Goal: Task Accomplishment & Management: Use online tool/utility

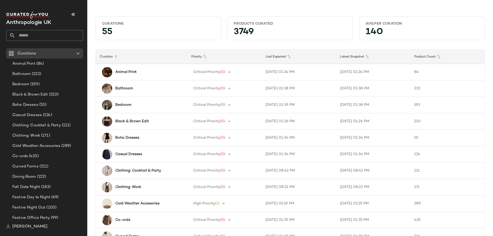
click at [67, 34] on input "text" at bounding box center [48, 35] width 67 height 11
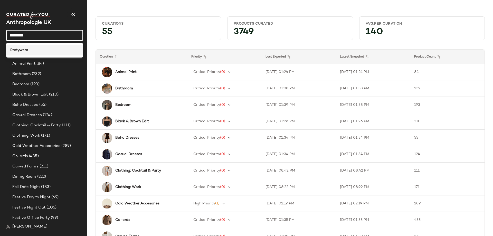
type input "*********"
click at [32, 51] on div "Partywear" at bounding box center [44, 49] width 69 height 5
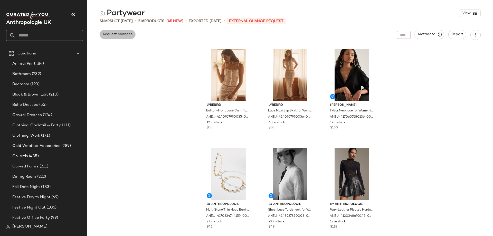
click at [132, 36] on span "Request changes" at bounding box center [118, 34] width 30 height 4
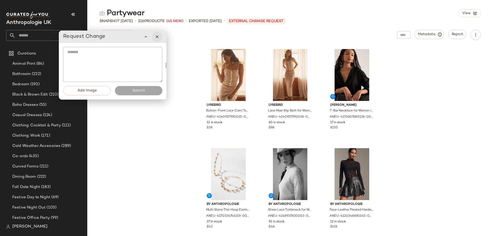
drag, startPoint x: 126, startPoint y: 31, endPoint x: 160, endPoint y: 36, distance: 34.2
click at [159, 36] on icon "button" at bounding box center [157, 36] width 5 height 5
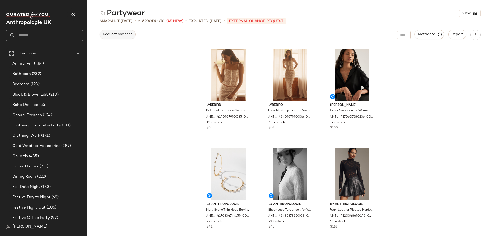
click at [134, 33] on button "Request changes" at bounding box center [118, 34] width 36 height 9
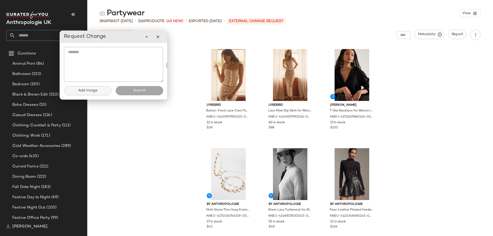
click at [93, 90] on span "Add Image" at bounding box center [88, 91] width 20 height 4
click at [82, 92] on span "Add Image" at bounding box center [88, 91] width 20 height 4
click at [158, 37] on icon "button" at bounding box center [158, 36] width 5 height 5
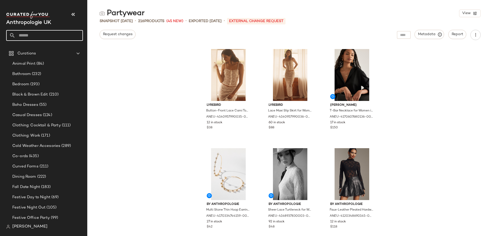
click at [60, 37] on input "text" at bounding box center [48, 35] width 67 height 11
type input "*****"
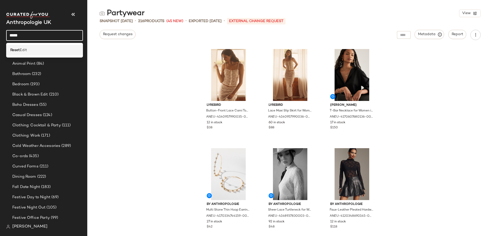
click at [26, 52] on span "Edit" at bounding box center [23, 49] width 7 height 5
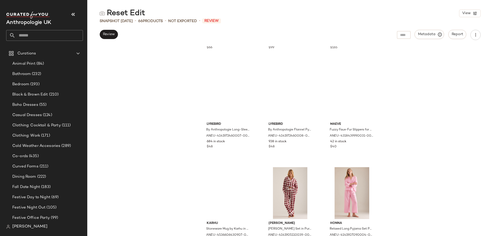
scroll to position [976, 0]
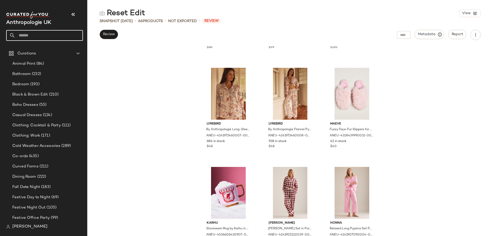
click at [58, 37] on input "text" at bounding box center [48, 35] width 67 height 11
click at [103, 34] on span "Review" at bounding box center [109, 34] width 12 height 4
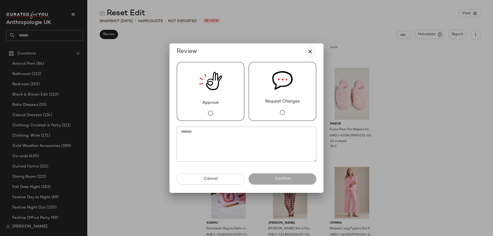
click at [311, 51] on icon "button" at bounding box center [310, 52] width 6 height 6
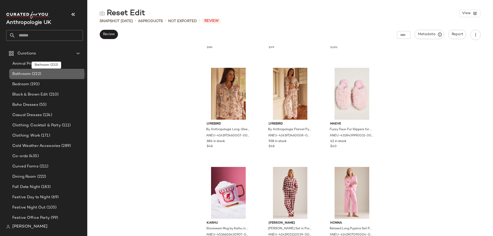
click at [42, 73] on div "Bathroom (232)" at bounding box center [47, 74] width 73 height 6
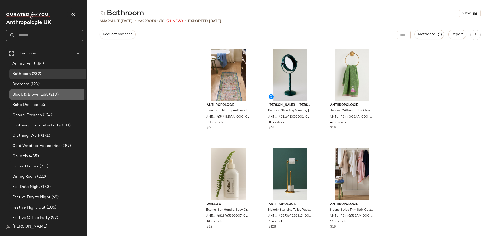
click at [47, 98] on div "Black & Brown Edit (210)" at bounding box center [47, 94] width 77 height 10
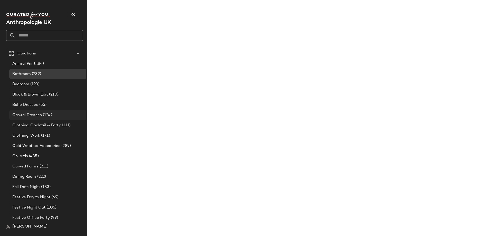
click at [51, 110] on div "Casual Dresses (124)" at bounding box center [47, 115] width 77 height 10
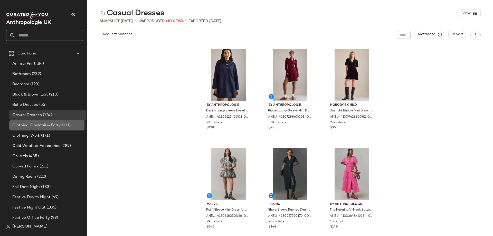
click at [55, 122] on div "Clothing: Cocktail & Party (111)" at bounding box center [47, 125] width 77 height 10
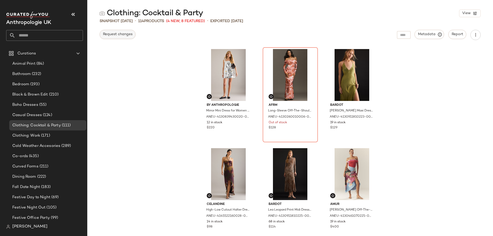
click at [127, 36] on span "Request changes" at bounding box center [118, 34] width 30 height 4
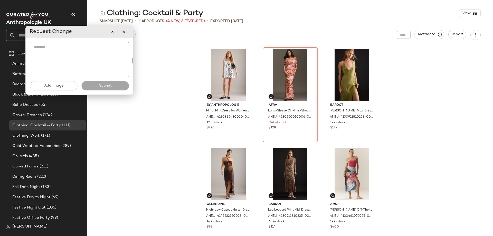
click at [111, 55] on textarea at bounding box center [79, 59] width 99 height 35
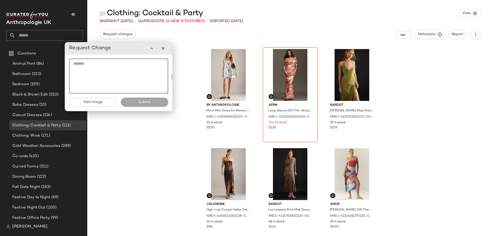
drag, startPoint x: 79, startPoint y: 30, endPoint x: 118, endPoint y: 47, distance: 42.6
click at [118, 47] on div "Request Change" at bounding box center [118, 48] width 99 height 10
click at [116, 100] on button "Add Image" at bounding box center [92, 102] width 47 height 9
click at [154, 49] on icon "button" at bounding box center [151, 48] width 5 height 5
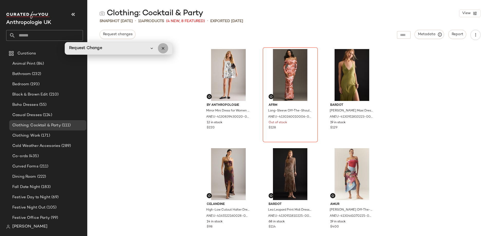
click at [161, 49] on icon "button" at bounding box center [163, 48] width 5 height 5
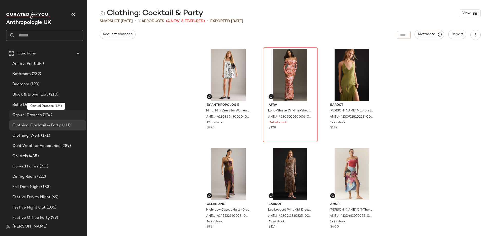
click at [54, 114] on div "Casual Dresses (124)" at bounding box center [47, 115] width 73 height 6
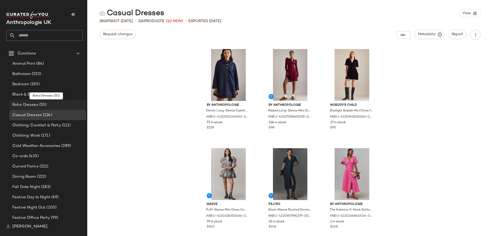
click at [51, 109] on div "Boho Dresses (55)" at bounding box center [47, 105] width 77 height 10
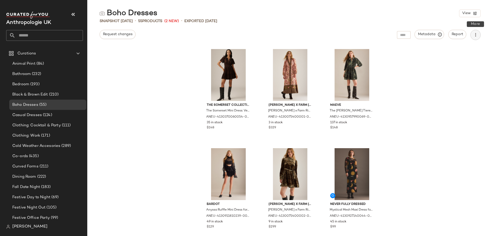
click at [480, 32] on button "button" at bounding box center [475, 35] width 10 height 10
click at [428, 80] on div "The Somerset Collection by Anthropologie The Somerset Mini Dress: Velvet Editio…" at bounding box center [290, 141] width 406 height 190
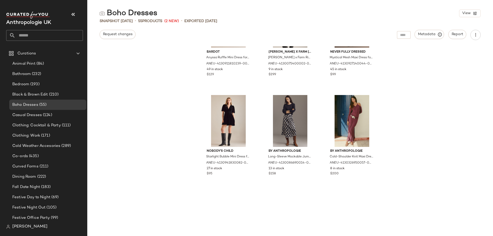
scroll to position [184, 0]
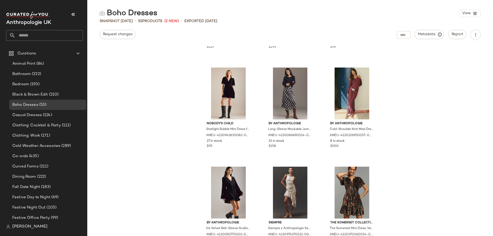
click at [73, 35] on input "text" at bounding box center [48, 35] width 67 height 11
click at [54, 35] on input "text" at bounding box center [48, 35] width 67 height 11
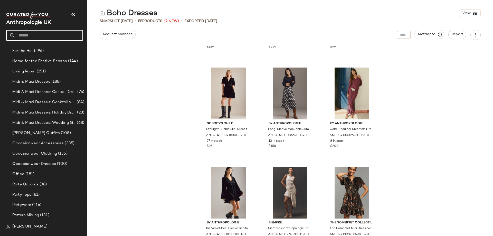
scroll to position [180, 0]
